Goal: Task Accomplishment & Management: Use online tool/utility

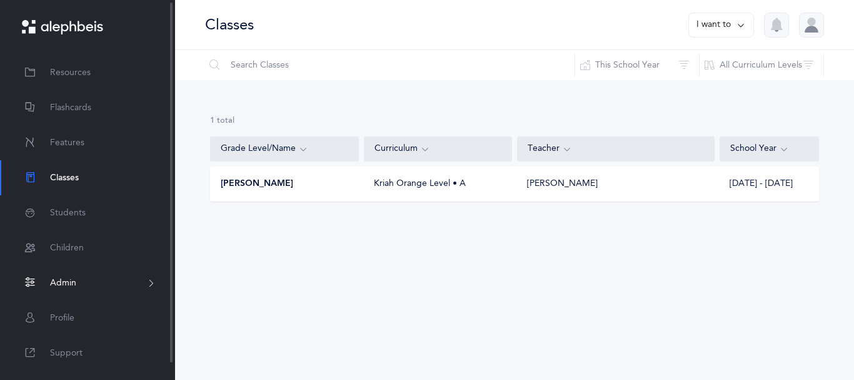
click at [60, 290] on span "Admin" at bounding box center [63, 282] width 26 height 13
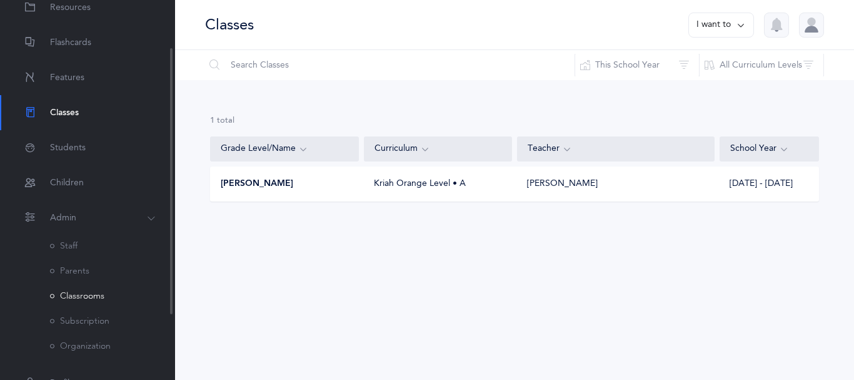
click at [80, 301] on link "Classrooms" at bounding box center [77, 296] width 54 height 10
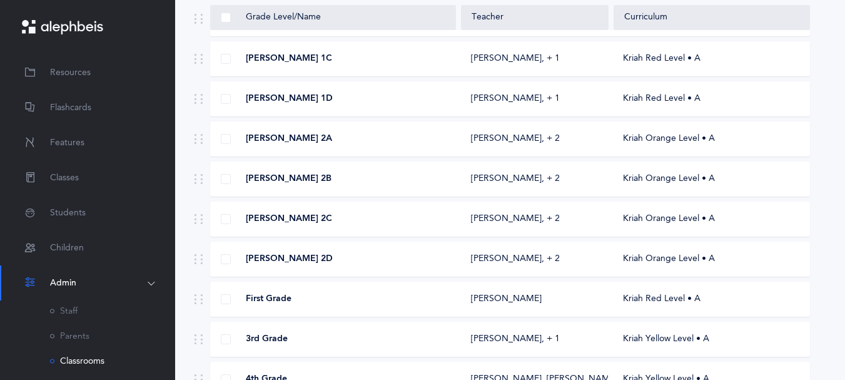
scroll to position [368, 0]
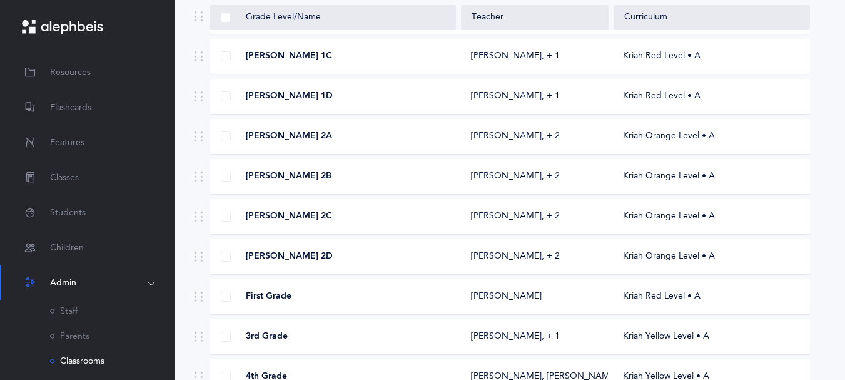
click at [570, 234] on div "[PERSON_NAME] 2C [PERSON_NAME]‪, + 2‬ Kriah Orange Level • A" at bounding box center [510, 216] width 600 height 35
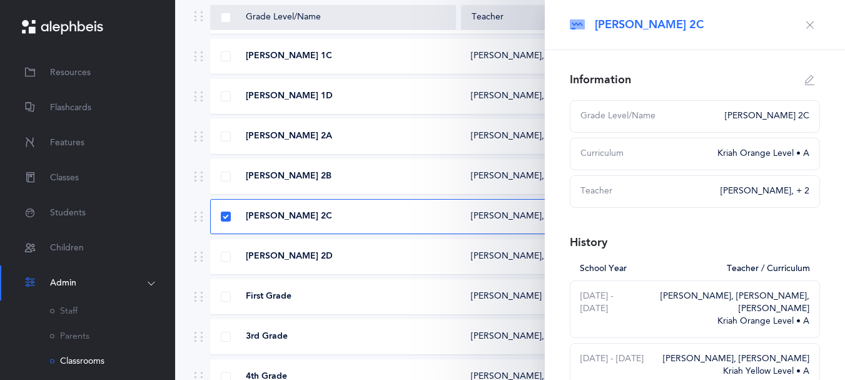
click at [399, 183] on div "[PERSON_NAME] 2B" at bounding box center [333, 176] width 245 height 13
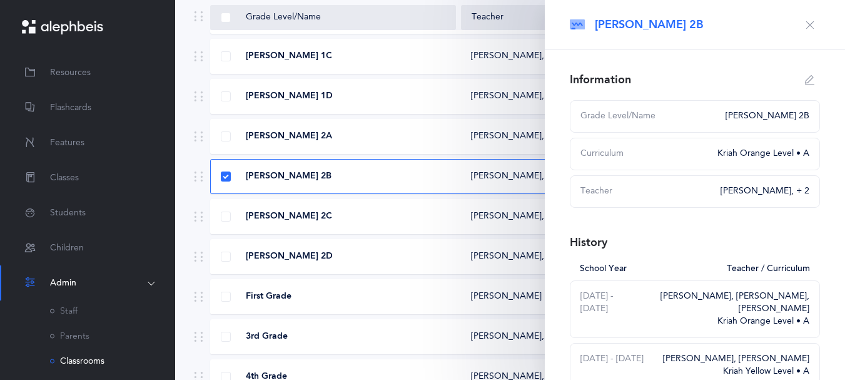
click at [802, 28] on button "button" at bounding box center [810, 25] width 20 height 20
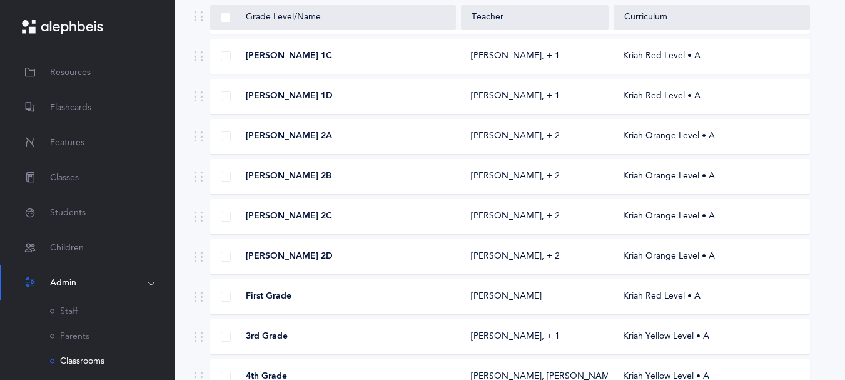
click at [382, 143] on div "[PERSON_NAME] 2A" at bounding box center [333, 136] width 245 height 13
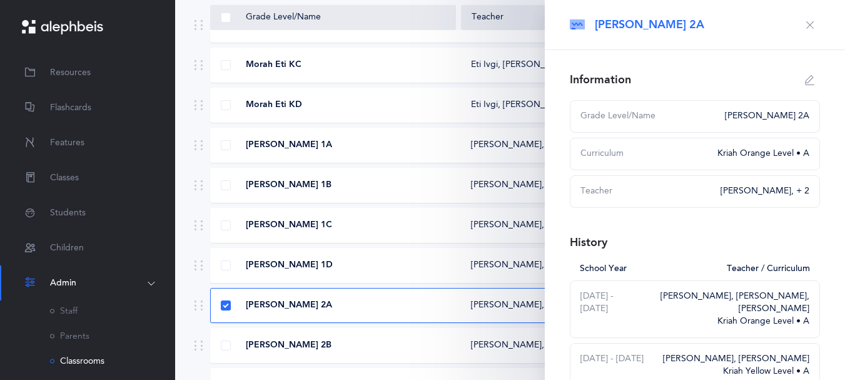
scroll to position [175, 0]
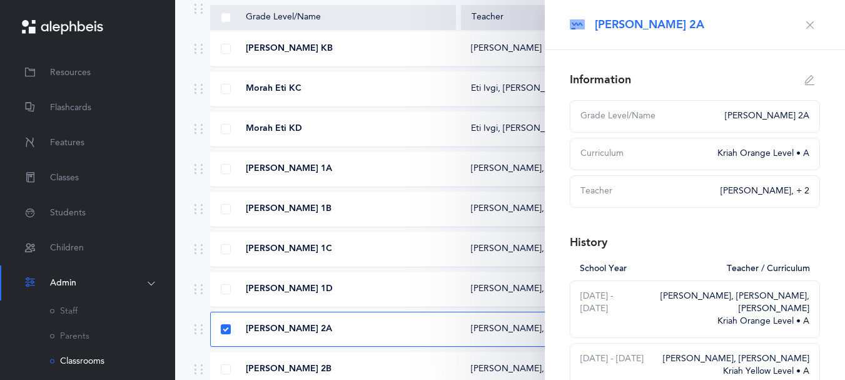
click at [418, 226] on div "[PERSON_NAME] 1B [PERSON_NAME]‪, + 1‬ Kriah Red Level • A" at bounding box center [510, 208] width 600 height 35
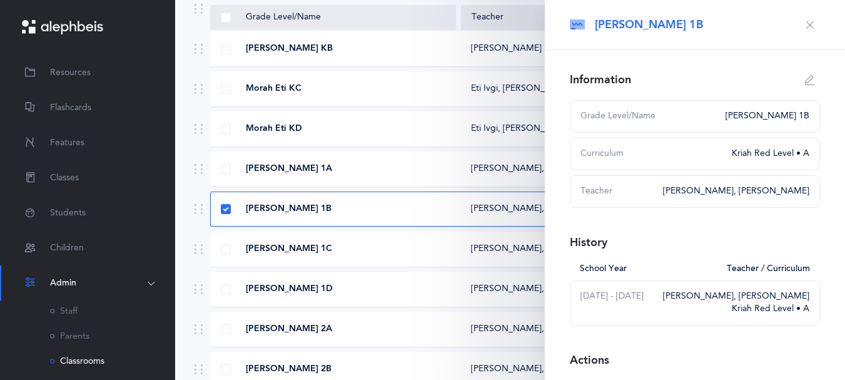
click at [390, 135] on div "Morah Eti KD" at bounding box center [333, 129] width 245 height 13
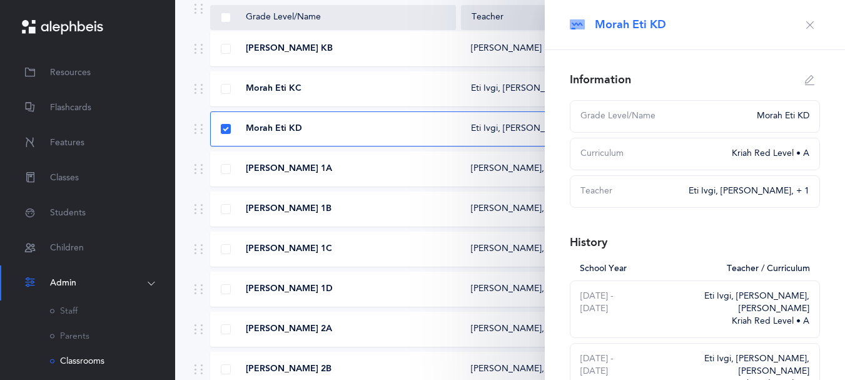
click at [805, 27] on icon "button" at bounding box center [810, 25] width 10 height 10
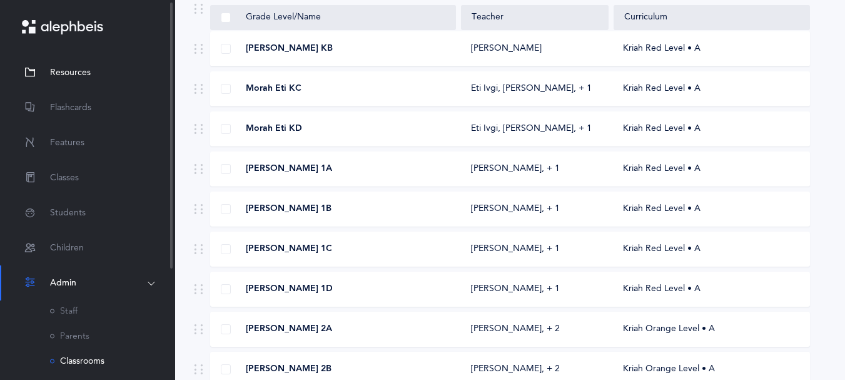
click at [82, 76] on span "Resources" at bounding box center [70, 72] width 41 height 13
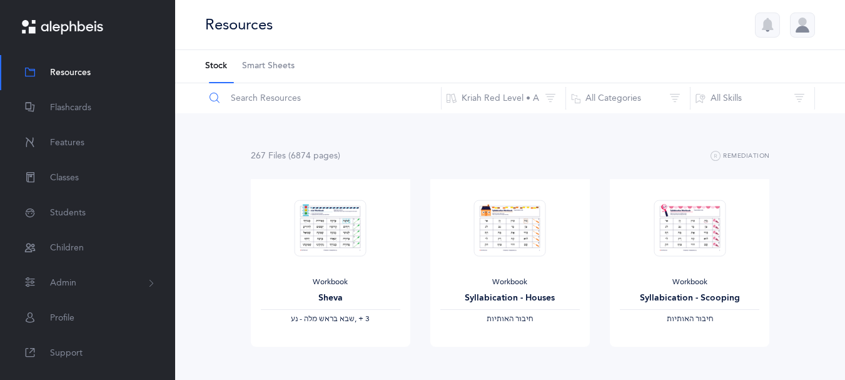
click at [257, 100] on input "text" at bounding box center [323, 98] width 237 height 30
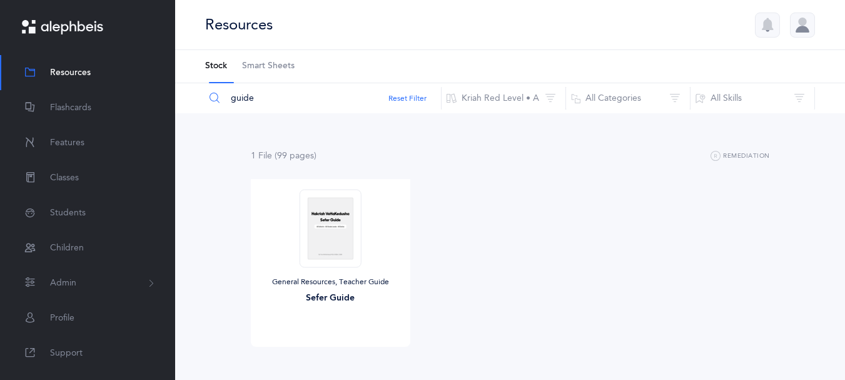
type input "guide"
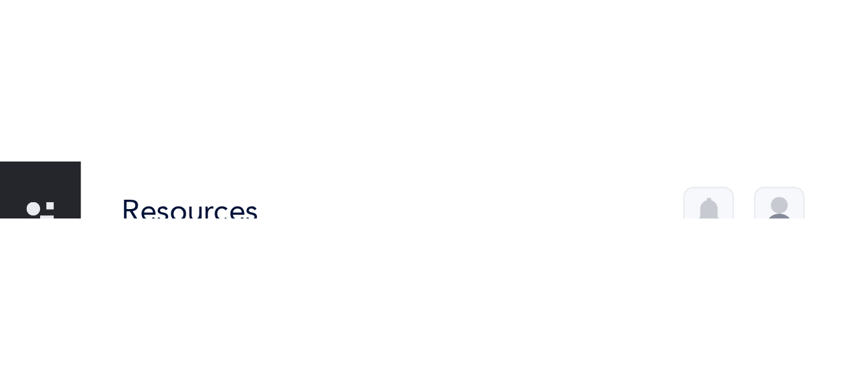
scroll to position [62, 0]
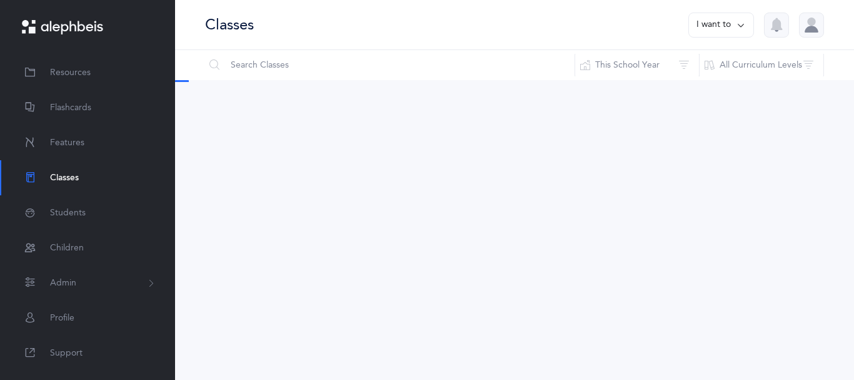
click at [801, 30] on div at bounding box center [811, 25] width 25 height 25
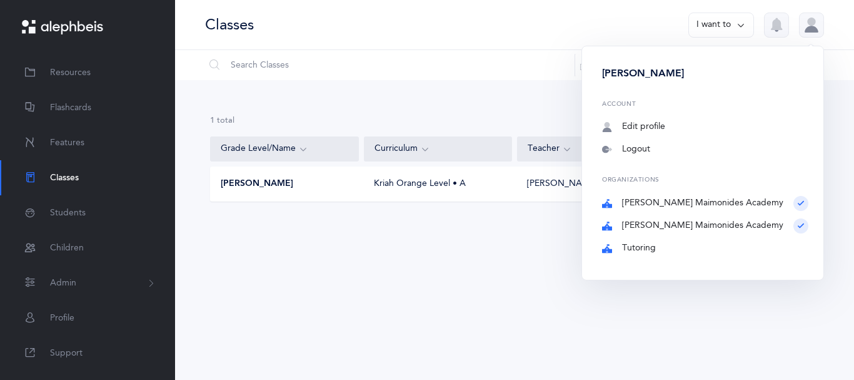
click at [667, 255] on link "Tutoring" at bounding box center [705, 248] width 206 height 13
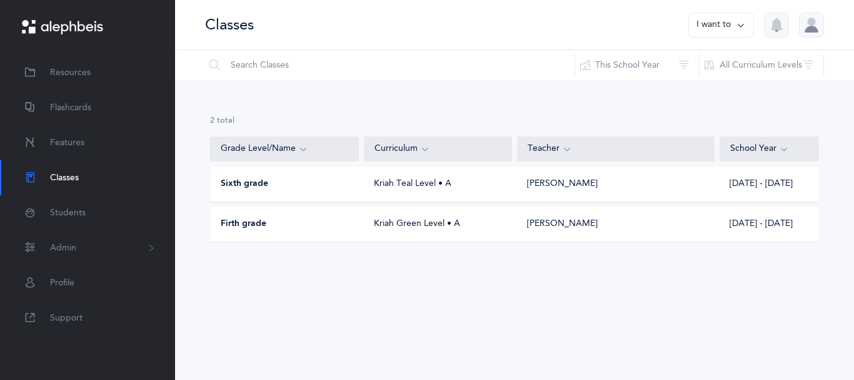
click at [421, 190] on div "Kriah Teal Level • A" at bounding box center [438, 184] width 148 height 13
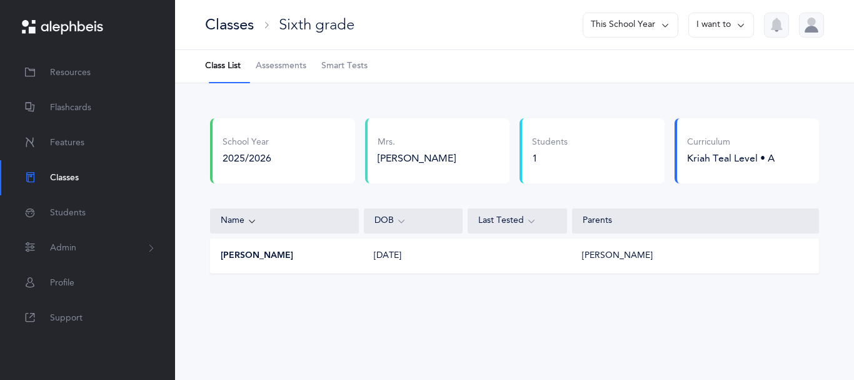
click at [358, 73] on span "Smart Tests" at bounding box center [344, 66] width 46 height 13
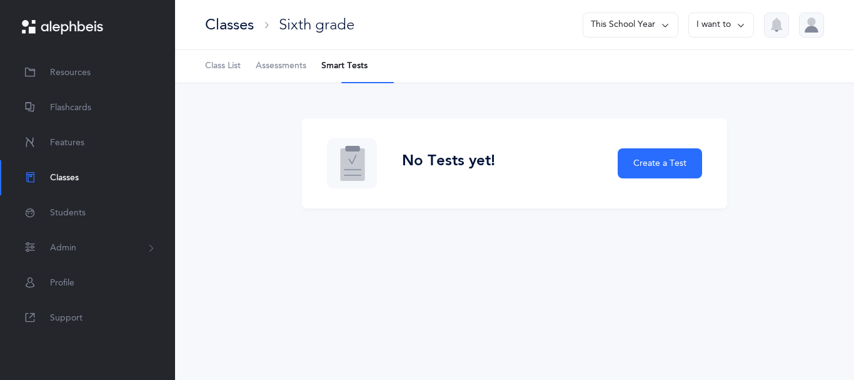
click at [358, 74] on li "Smart Tests" at bounding box center [344, 66] width 46 height 33
click at [73, 215] on span "Students" at bounding box center [68, 212] width 36 height 13
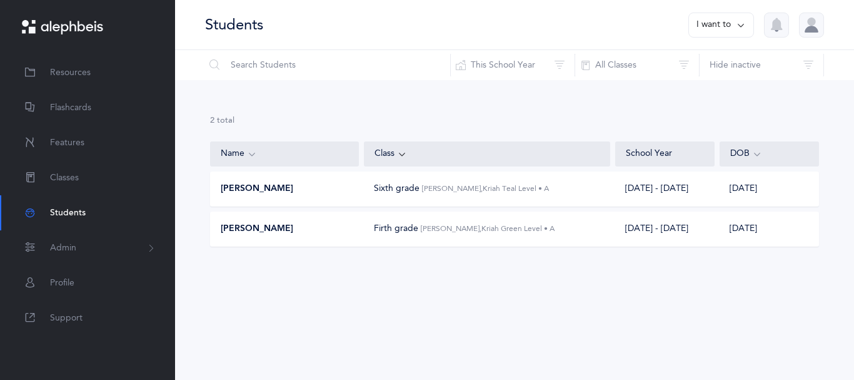
click at [236, 195] on span "Alma Elharar" at bounding box center [257, 189] width 73 height 13
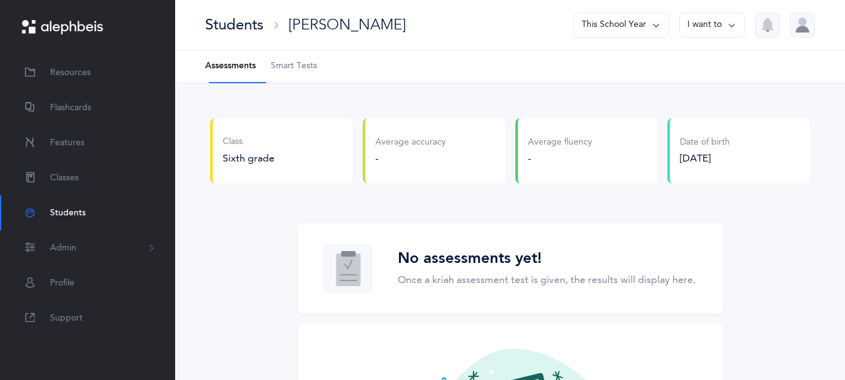
click at [302, 73] on span "Smart Tests" at bounding box center [294, 66] width 46 height 13
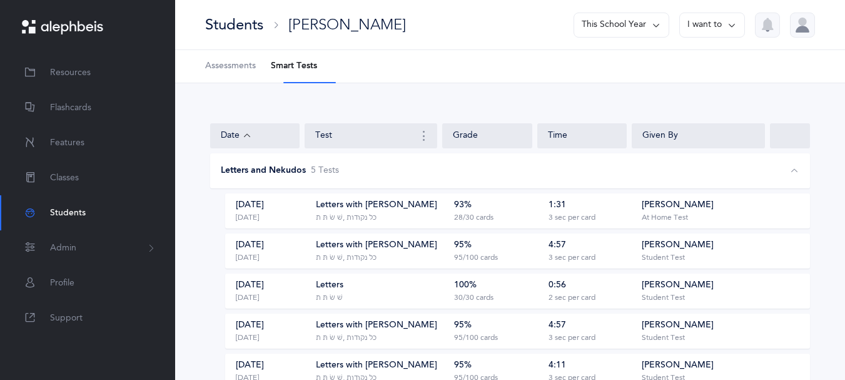
click at [69, 212] on span "Students" at bounding box center [68, 212] width 36 height 13
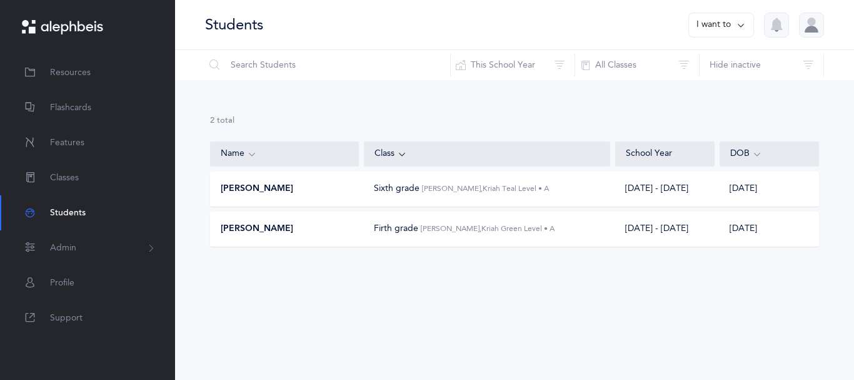
click at [250, 241] on div "David Aaronson Firth grade Shulamis Durden, Kriah Green Level • A 2025 - 2026 1…" at bounding box center [514, 228] width 609 height 35
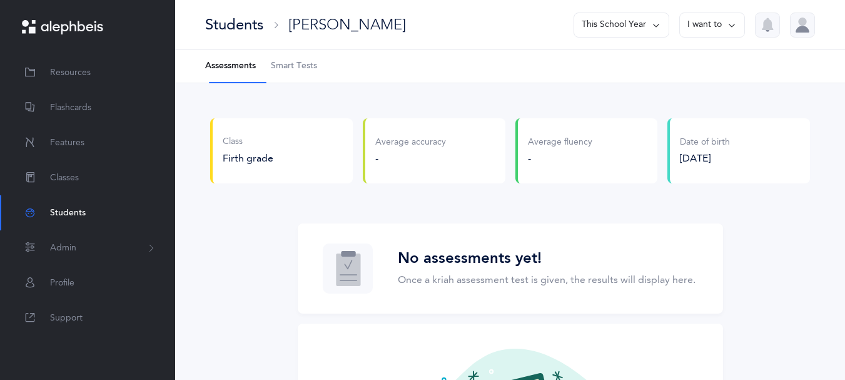
click at [308, 67] on span "Smart Tests" at bounding box center [294, 66] width 46 height 13
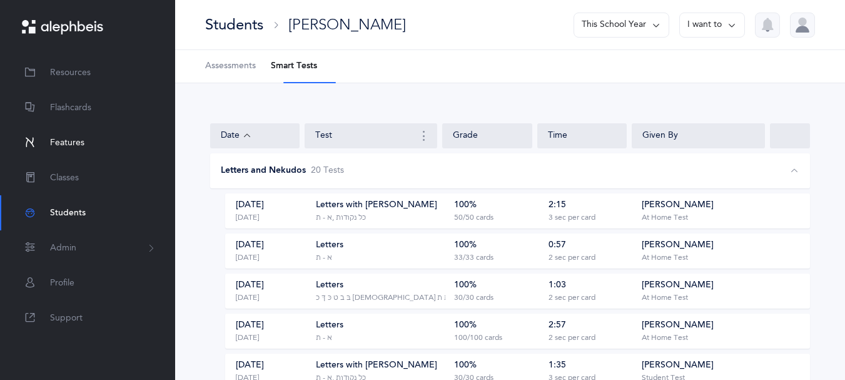
click at [69, 144] on span "Features" at bounding box center [67, 142] width 34 height 13
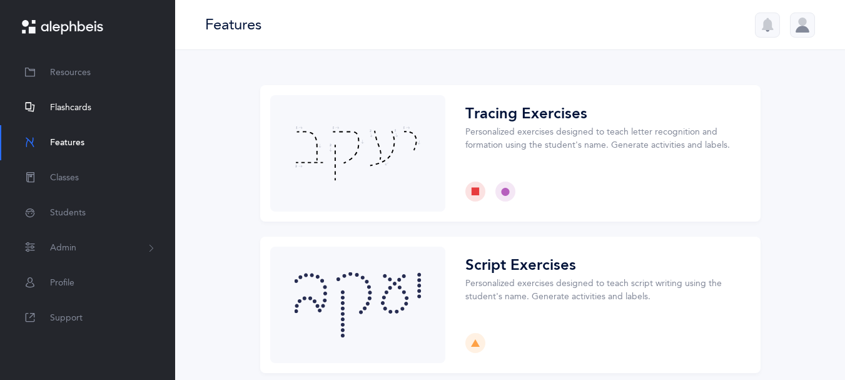
click at [59, 109] on span "Flashcards" at bounding box center [70, 107] width 41 height 13
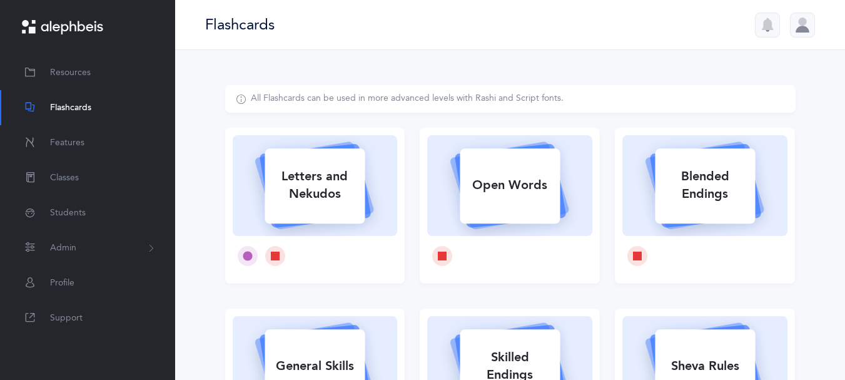
click at [329, 210] on div "Letters and Nekudos" at bounding box center [315, 185] width 100 height 50
select select
select select "single"
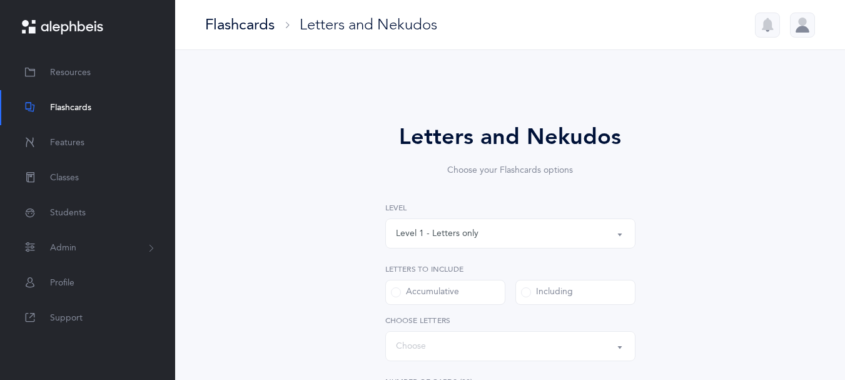
select select "27"
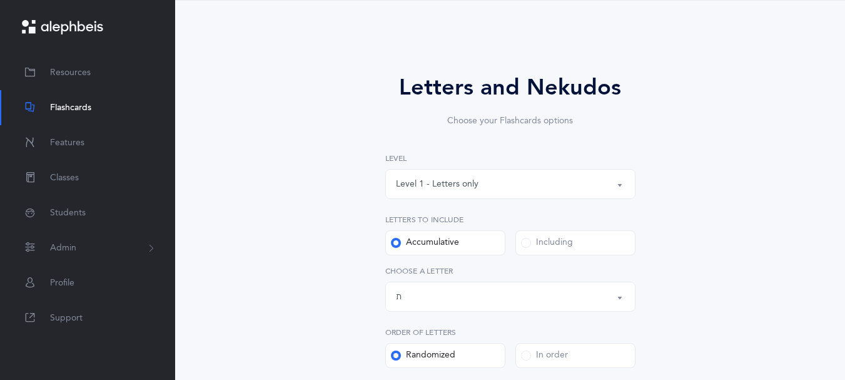
scroll to position [54, 0]
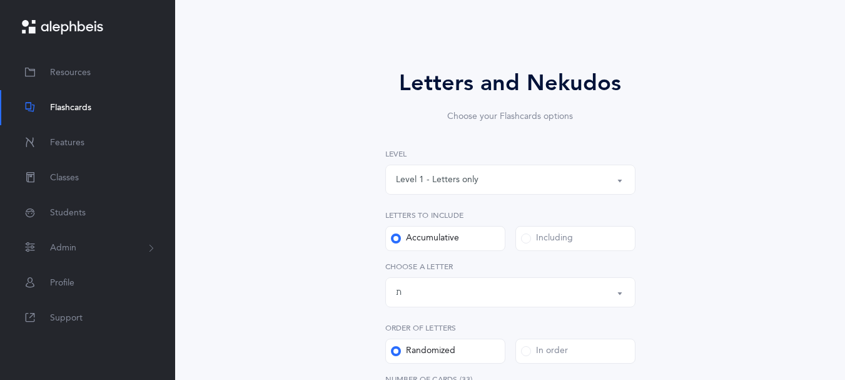
click at [617, 191] on button "Level 1 - Letters only" at bounding box center [510, 179] width 250 height 30
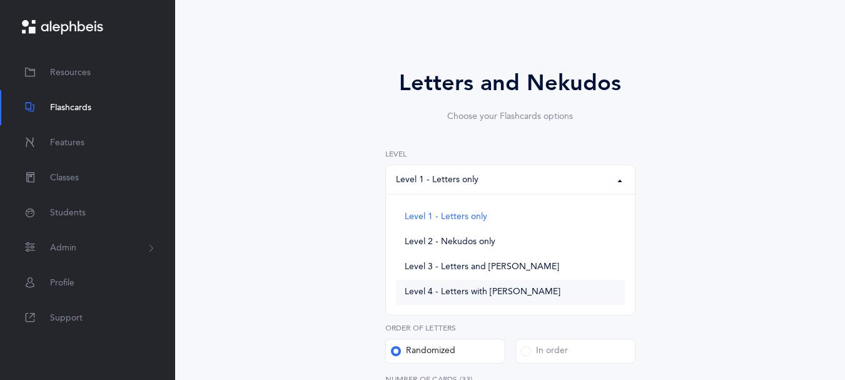
click at [466, 298] on span "Level 4 - Letters with Nekudos" at bounding box center [483, 291] width 156 height 11
select select "4"
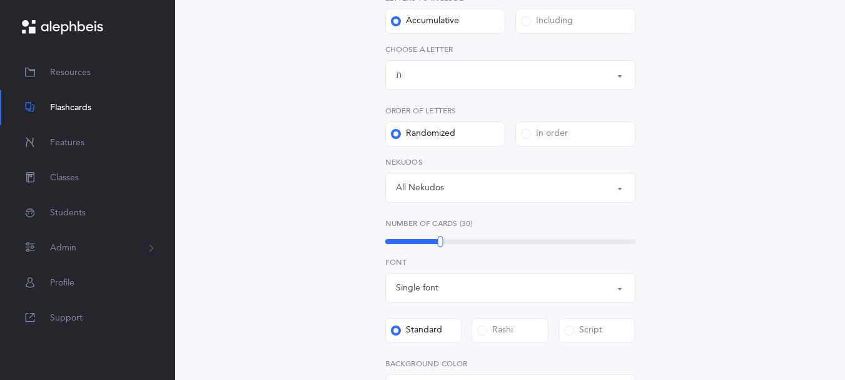
scroll to position [272, 0]
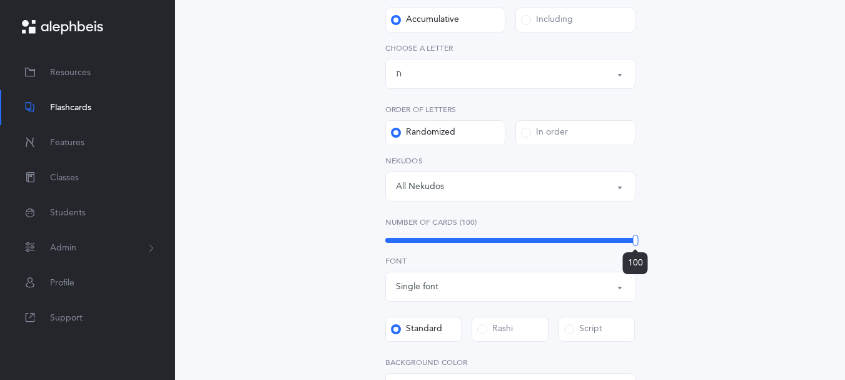
drag, startPoint x: 440, startPoint y: 270, endPoint x: 644, endPoint y: 270, distance: 203.9
click at [644, 270] on div "Letters and Nekudos Choose your Flashcards options Level 1 - Letters only Level…" at bounding box center [510, 209] width 320 height 722
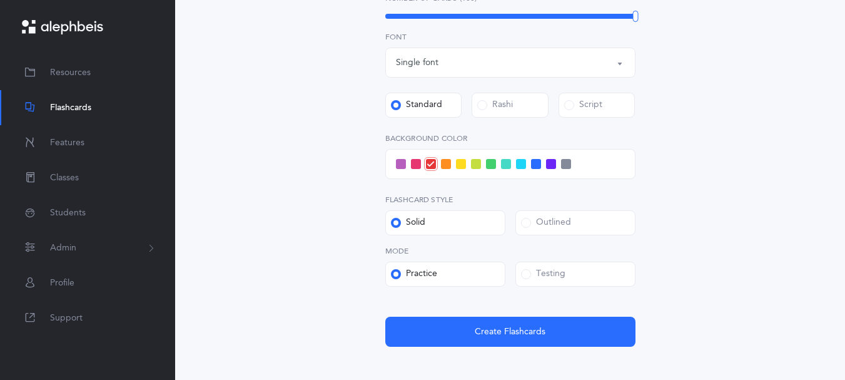
scroll to position [513, 0]
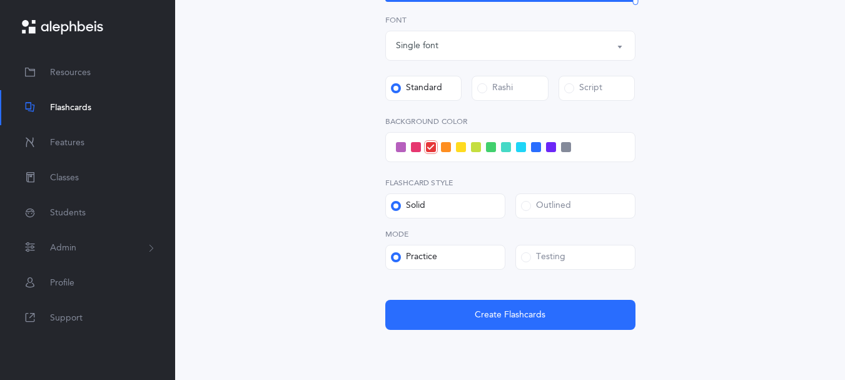
click at [400, 152] on span at bounding box center [401, 147] width 10 height 10
click at [0, 0] on input "checkbox" at bounding box center [0, 0] width 0 height 0
click at [528, 262] on span at bounding box center [526, 257] width 10 height 10
click at [0, 0] on input "Testing" at bounding box center [0, 0] width 0 height 0
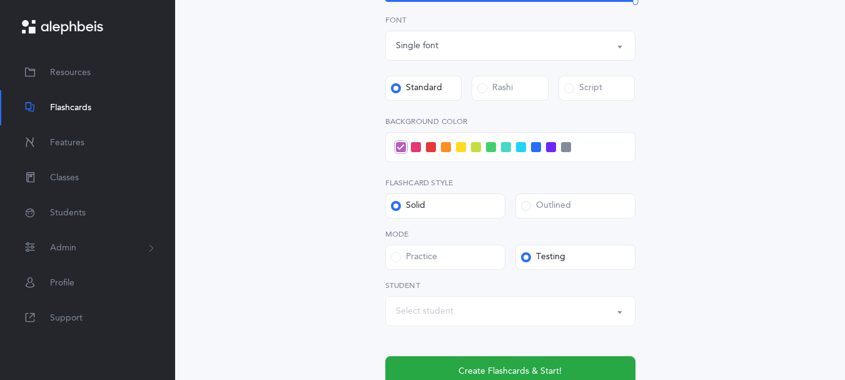
click at [622, 326] on button "Select student" at bounding box center [510, 311] width 250 height 30
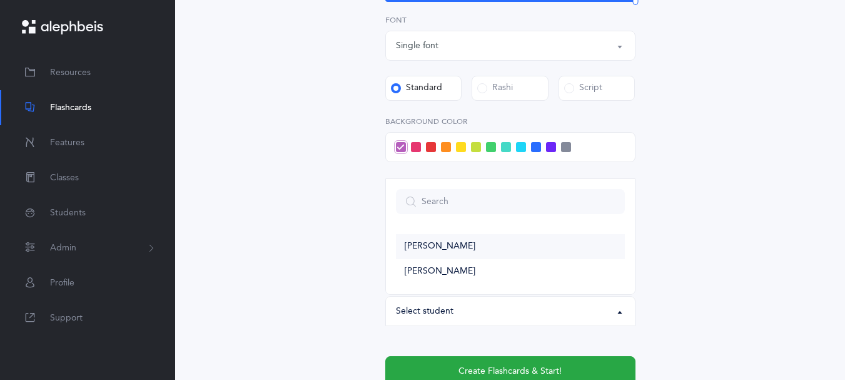
click at [500, 259] on link "David Aaronson" at bounding box center [510, 246] width 229 height 25
select select "14274"
